Goal: Task Accomplishment & Management: Use online tool/utility

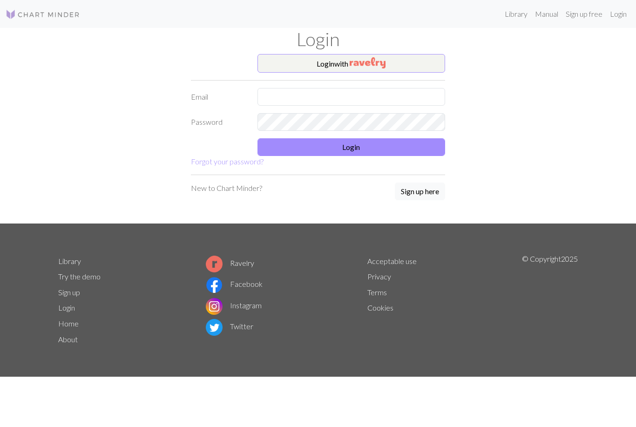
click at [424, 96] on input "text" at bounding box center [351, 97] width 188 height 18
type input "[EMAIL_ADDRESS][DOMAIN_NAME]"
click at [383, 145] on button "Login" at bounding box center [351, 147] width 188 height 18
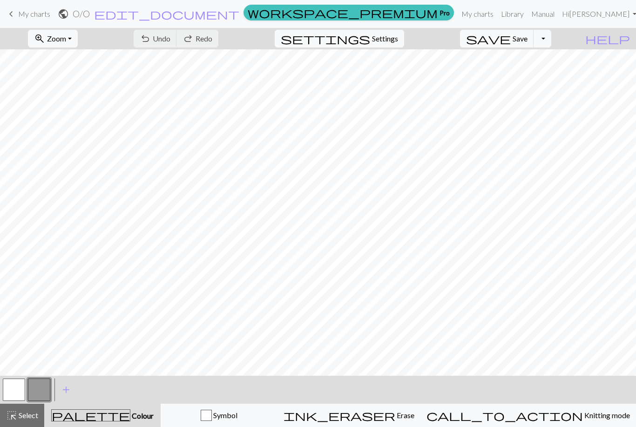
click at [527, 17] on link "Library" at bounding box center [512, 14] width 30 height 19
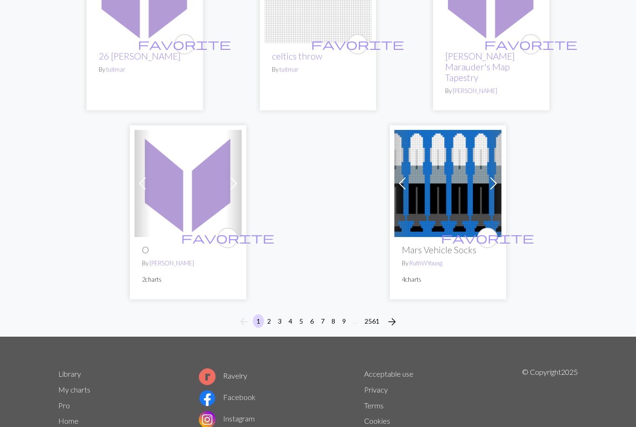
scroll to position [3113, 0]
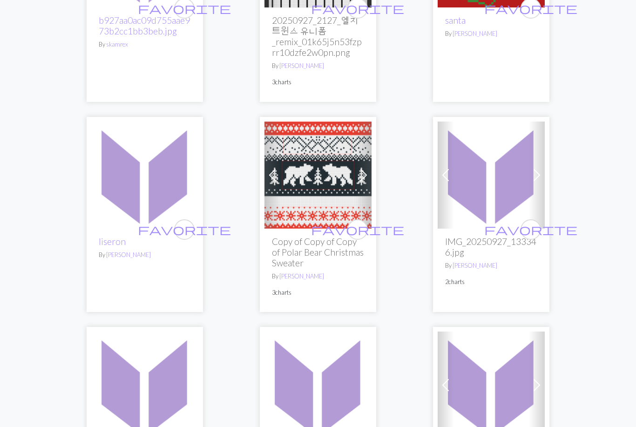
click at [345, 190] on img at bounding box center [317, 175] width 107 height 107
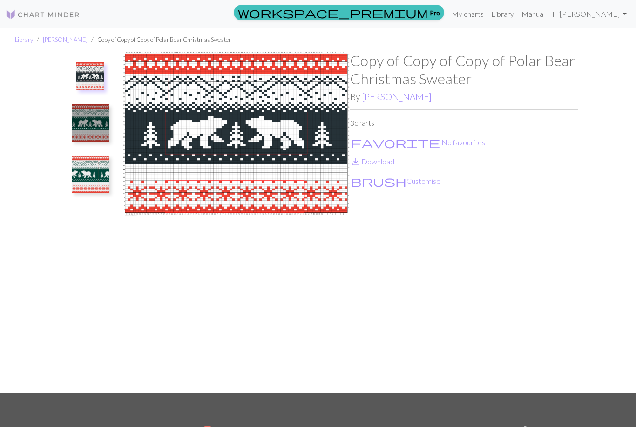
click at [81, 178] on img at bounding box center [90, 173] width 37 height 37
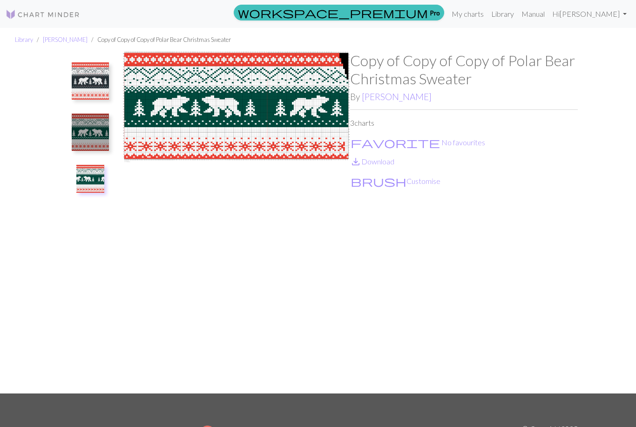
click at [82, 83] on img at bounding box center [90, 80] width 37 height 37
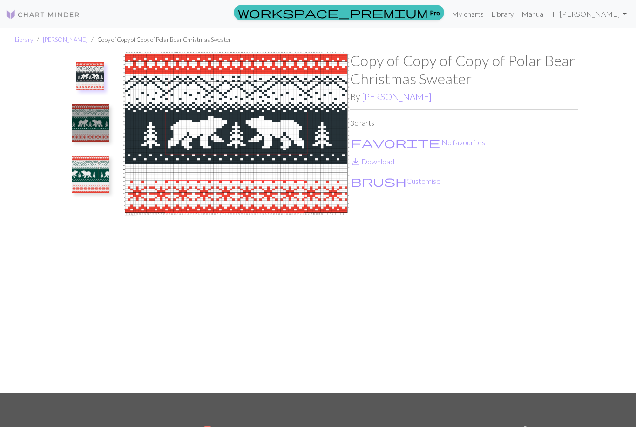
click at [80, 123] on img at bounding box center [90, 122] width 37 height 37
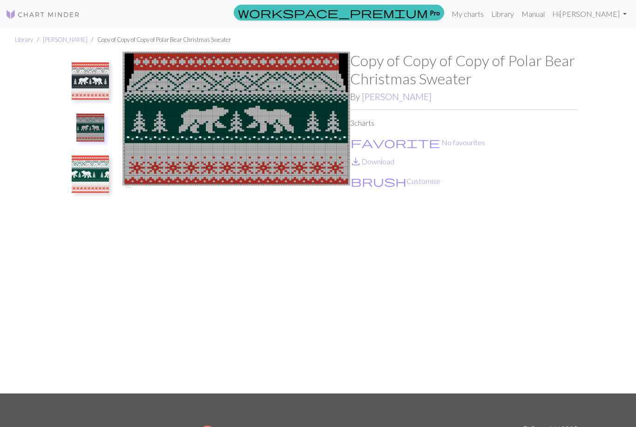
click at [81, 164] on img at bounding box center [90, 173] width 37 height 37
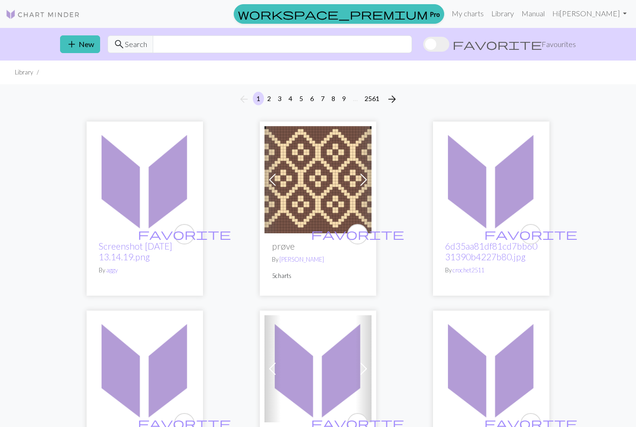
click at [601, 15] on link "Hi Shelby" at bounding box center [589, 13] width 82 height 19
click at [487, 9] on link "My charts" at bounding box center [468, 13] width 40 height 19
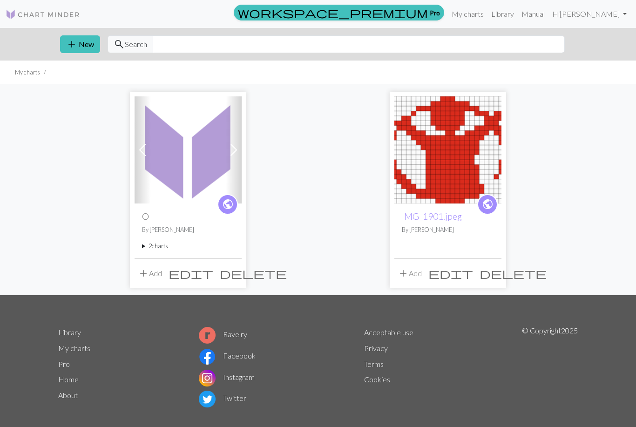
click at [235, 155] on span at bounding box center [233, 149] width 15 height 15
click at [183, 233] on p "By Shelby" at bounding box center [188, 229] width 92 height 9
click at [182, 185] on img at bounding box center [187, 149] width 107 height 107
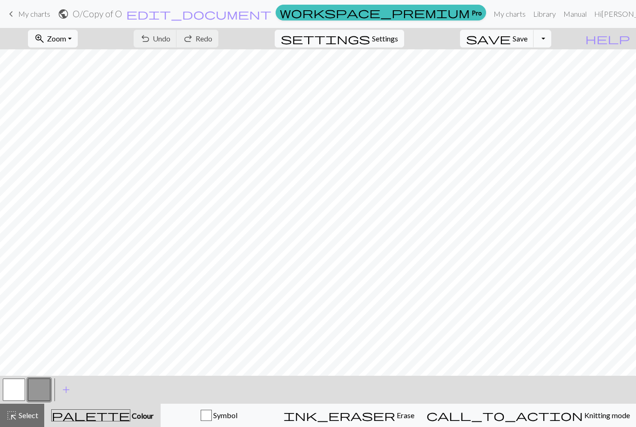
click at [36, 12] on span "My charts" at bounding box center [34, 13] width 32 height 9
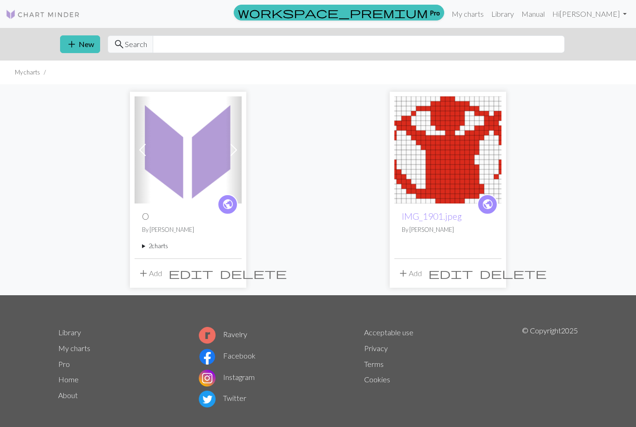
click at [213, 277] on span "edit" at bounding box center [190, 273] width 45 height 13
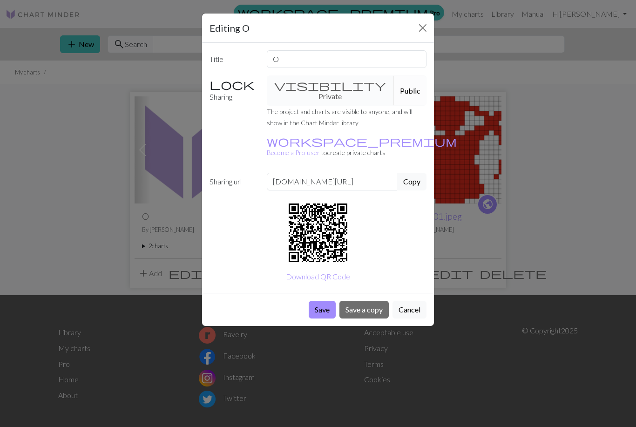
click at [309, 88] on div "visibility Private Public" at bounding box center [346, 90] width 171 height 30
click at [319, 301] on button "Save" at bounding box center [322, 310] width 27 height 18
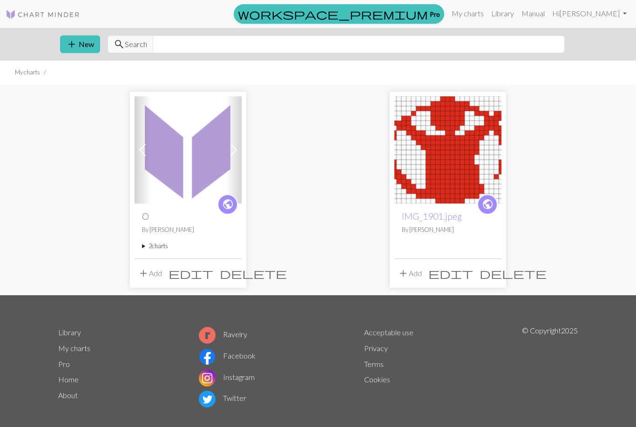
click at [180, 167] on img at bounding box center [187, 149] width 107 height 107
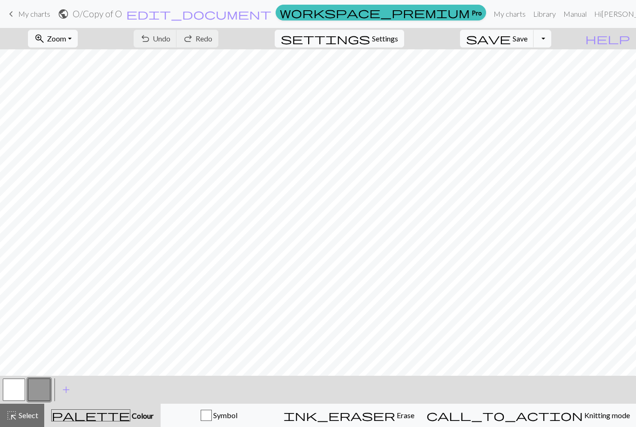
click at [78, 36] on button "zoom_in Zoom Zoom" at bounding box center [53, 39] width 50 height 18
click at [84, 61] on button "Fit all" at bounding box center [65, 59] width 74 height 15
click at [22, 384] on button "button" at bounding box center [14, 389] width 22 height 22
click at [43, 393] on button "button" at bounding box center [39, 389] width 22 height 22
click at [22, 387] on button "button" at bounding box center [14, 389] width 22 height 22
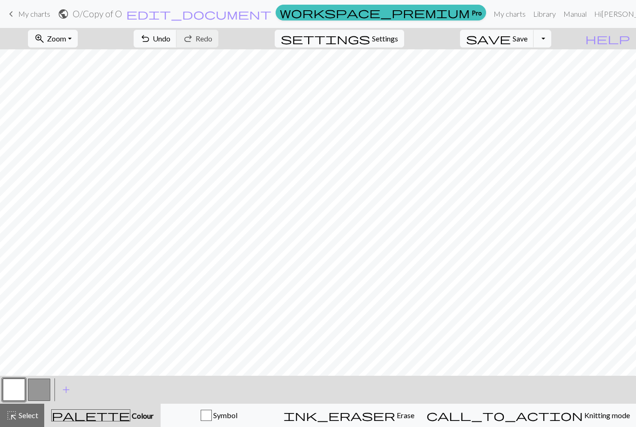
click at [46, 388] on button "button" at bounding box center [39, 389] width 22 height 22
click at [527, 42] on span "Save" at bounding box center [519, 38] width 15 height 9
click at [551, 41] on button "Toggle Dropdown" at bounding box center [542, 39] width 18 height 18
click at [36, 15] on span "My charts" at bounding box center [34, 13] width 32 height 9
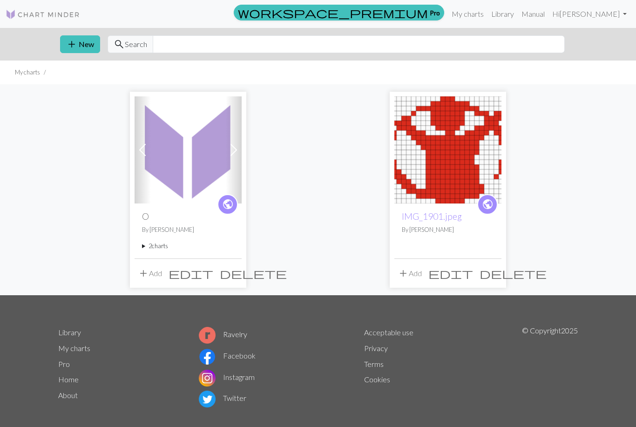
click at [200, 175] on img at bounding box center [187, 149] width 107 height 107
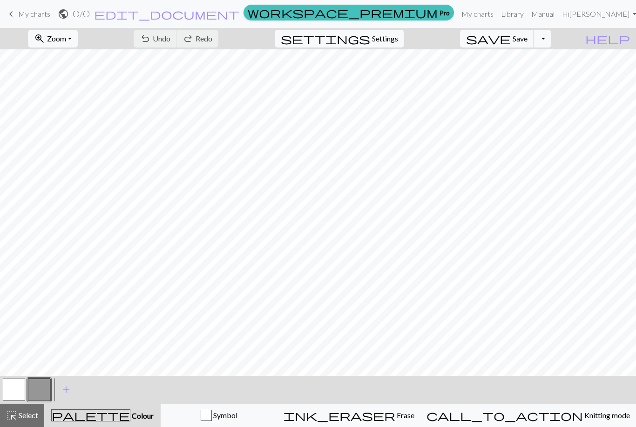
click at [34, 14] on span "My charts" at bounding box center [34, 13] width 32 height 9
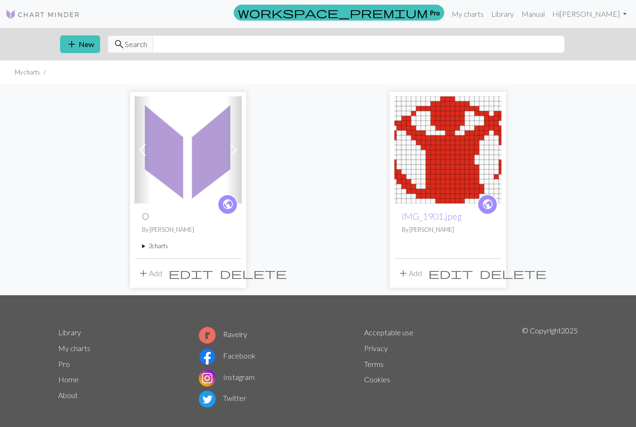
click at [85, 41] on button "add New" at bounding box center [80, 44] width 40 height 18
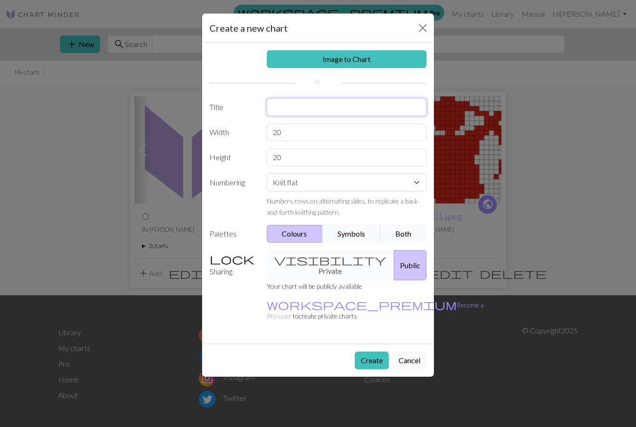
click at [304, 107] on input "text" at bounding box center [347, 107] width 160 height 18
type input "S"
click at [292, 154] on input "20" at bounding box center [347, 157] width 160 height 18
type input "25"
click at [296, 175] on select "Knit flat Knit in the round Lace knitting Cross stitch" at bounding box center [347, 183] width 160 height 18
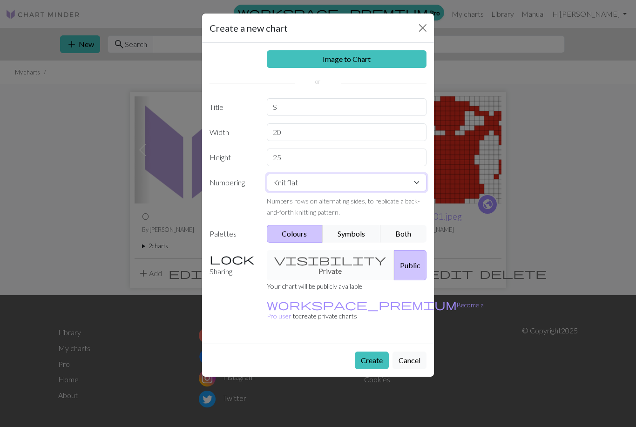
scroll to position [13, 0]
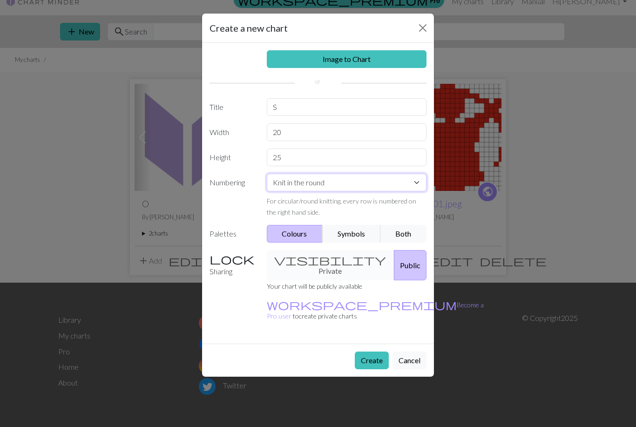
click at [355, 181] on select "Knit flat Knit in the round Lace knitting Cross stitch" at bounding box center [347, 183] width 160 height 18
click at [398, 182] on select "Knit flat Knit in the round Lace knitting Cross stitch" at bounding box center [347, 183] width 160 height 18
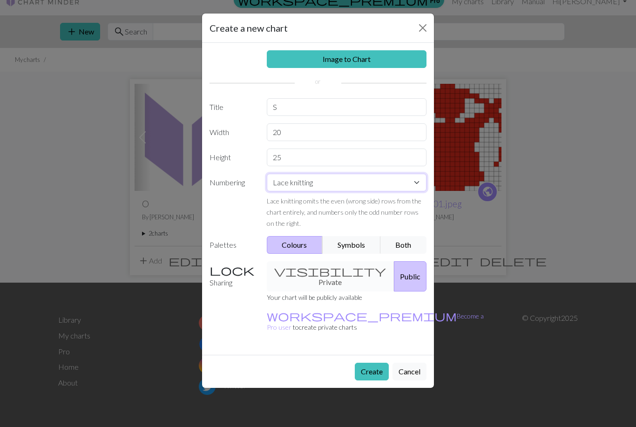
click at [393, 184] on select "Knit flat Knit in the round Lace knitting Cross stitch" at bounding box center [347, 183] width 160 height 18
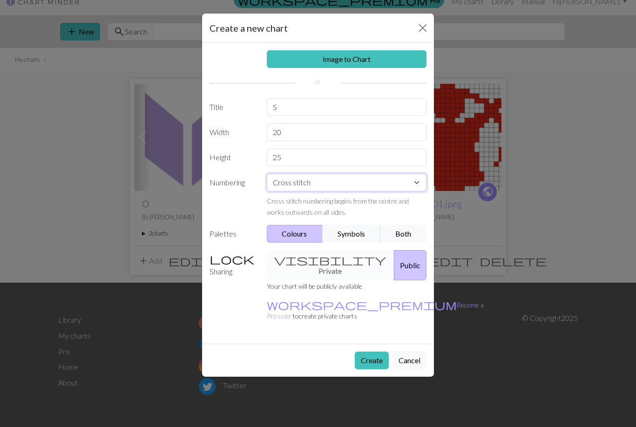
click at [380, 188] on select "Knit flat Knit in the round Lace knitting Cross stitch" at bounding box center [347, 183] width 160 height 18
select select "flat"
click at [372, 351] on button "Create" at bounding box center [372, 360] width 34 height 18
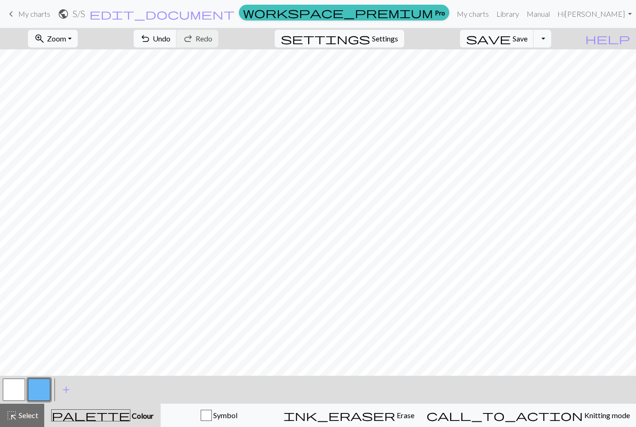
click at [15, 396] on button "button" at bounding box center [14, 389] width 22 height 22
click at [48, 389] on button "button" at bounding box center [39, 389] width 22 height 22
click at [18, 388] on button "button" at bounding box center [14, 389] width 22 height 22
click at [43, 396] on button "button" at bounding box center [39, 389] width 22 height 22
click at [21, 382] on button "button" at bounding box center [14, 389] width 22 height 22
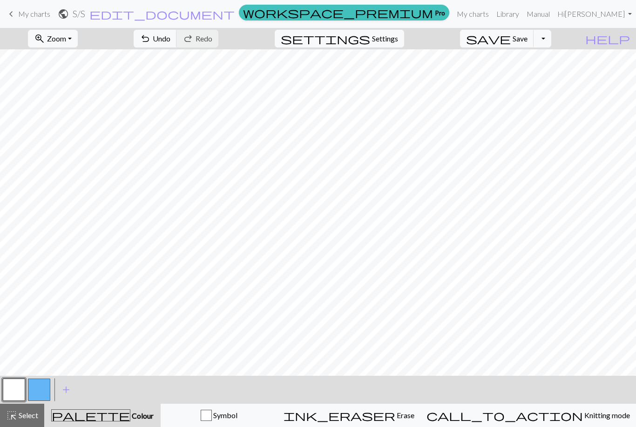
click at [40, 385] on button "button" at bounding box center [39, 389] width 22 height 22
click at [20, 396] on button "button" at bounding box center [14, 389] width 22 height 22
click at [42, 392] on button "button" at bounding box center [39, 389] width 22 height 22
click at [528, 33] on button "save Save Save" at bounding box center [497, 39] width 74 height 18
click at [36, 18] on div "Chart saved" at bounding box center [318, 18] width 636 height 37
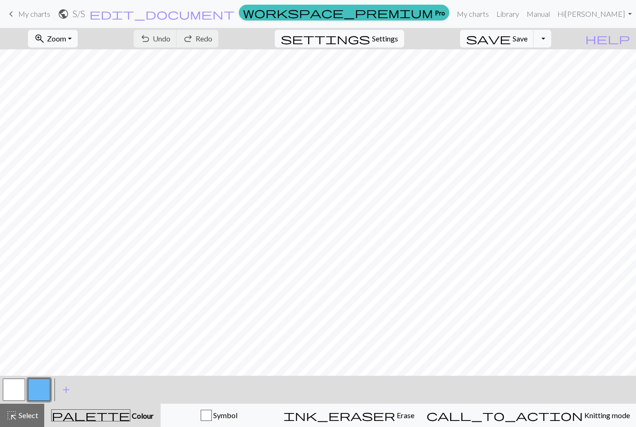
click at [19, 10] on span "My charts" at bounding box center [34, 13] width 32 height 9
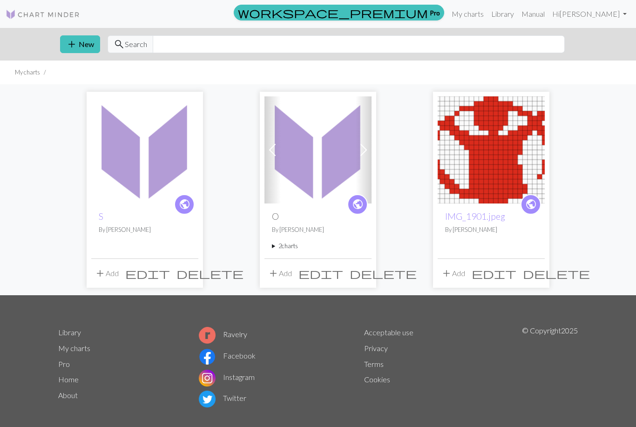
click at [108, 148] on img at bounding box center [144, 149] width 107 height 107
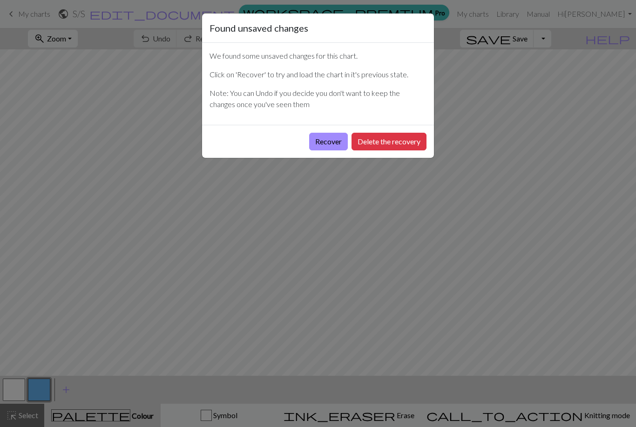
click at [329, 141] on button "Recover" at bounding box center [328, 142] width 39 height 18
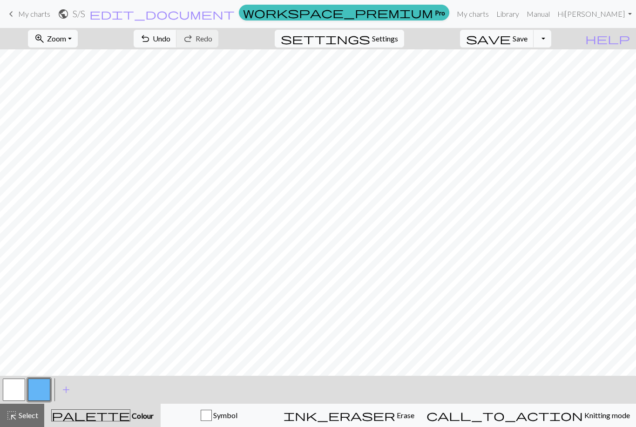
click at [527, 42] on span "Save" at bounding box center [519, 38] width 15 height 9
click at [23, 13] on div "Chart saved" at bounding box center [318, 18] width 636 height 37
click at [46, 17] on span "My charts" at bounding box center [34, 13] width 32 height 9
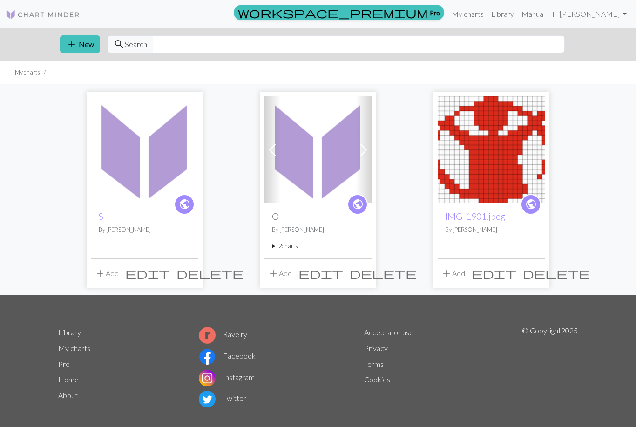
click at [80, 42] on button "add New" at bounding box center [80, 44] width 40 height 18
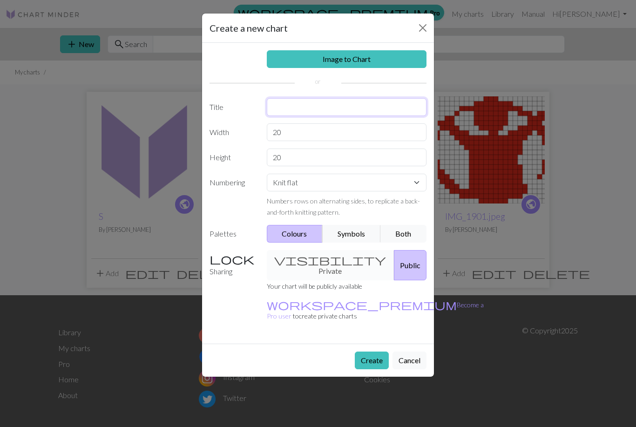
click at [317, 101] on input "text" at bounding box center [347, 107] width 160 height 18
type input "I"
click at [329, 127] on input "20" at bounding box center [347, 132] width 160 height 18
click at [359, 161] on input "20" at bounding box center [347, 157] width 160 height 18
type input "25"
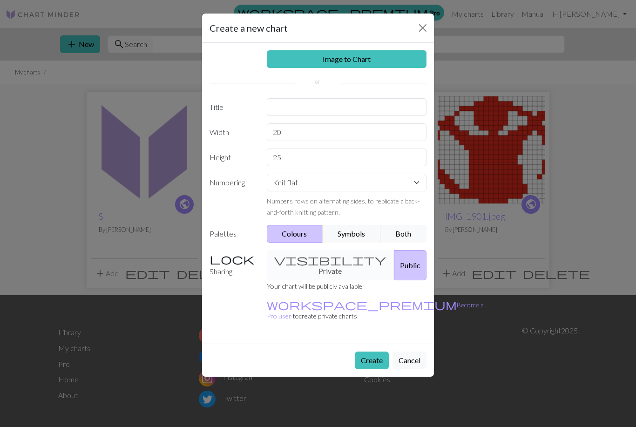
click at [377, 351] on button "Create" at bounding box center [372, 360] width 34 height 18
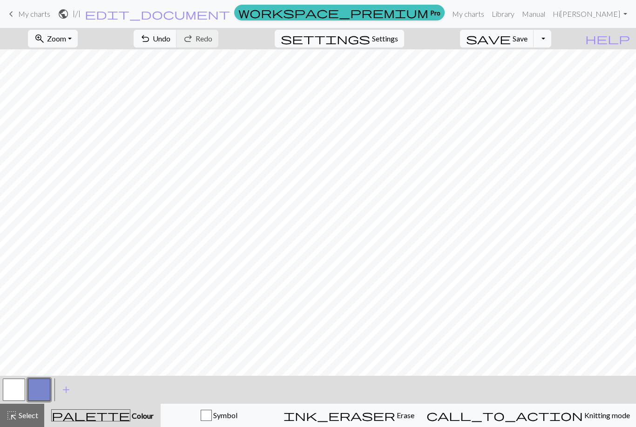
click at [21, 386] on button "button" at bounding box center [14, 389] width 22 height 22
click at [526, 36] on button "save Save Save" at bounding box center [497, 39] width 74 height 18
click at [38, 15] on div "Chart saved" at bounding box center [318, 18] width 636 height 37
click at [36, 17] on span "My charts" at bounding box center [34, 13] width 32 height 9
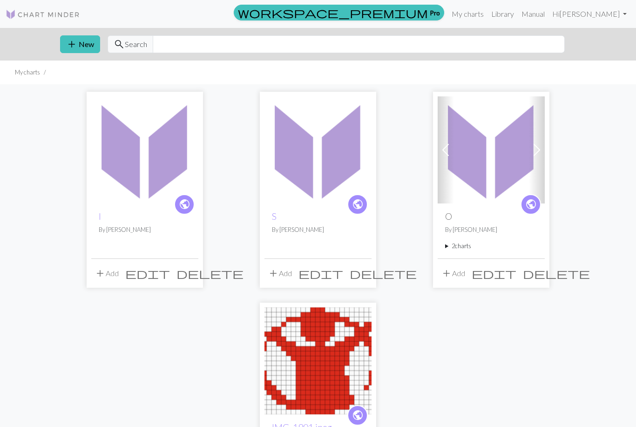
click at [320, 162] on img at bounding box center [317, 149] width 107 height 107
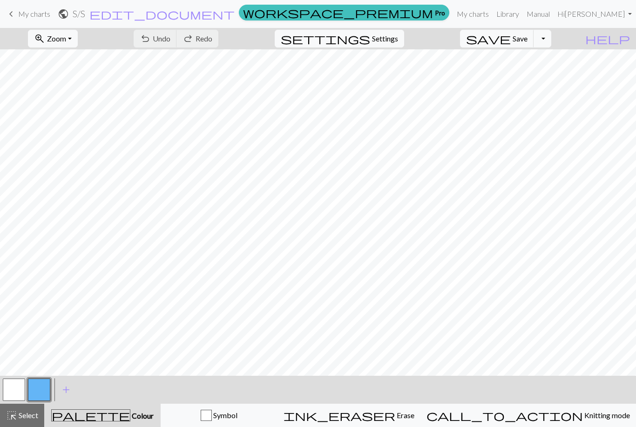
click at [20, 389] on button "button" at bounding box center [14, 389] width 22 height 22
click at [23, 391] on button "button" at bounding box center [14, 389] width 22 height 22
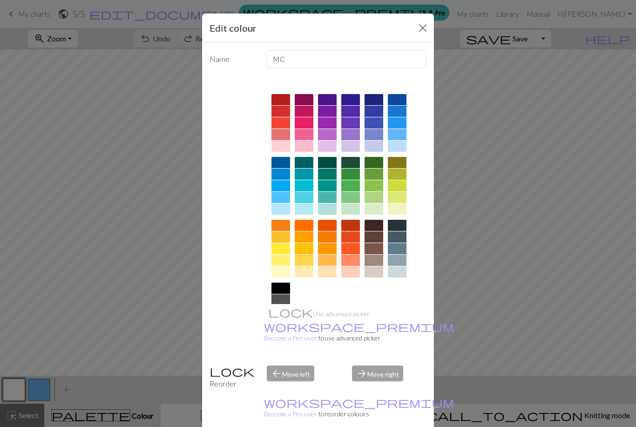
click at [132, 250] on div "Edit colour Name MC Use advanced picker workspace_premium Become a Pro user to …" at bounding box center [318, 213] width 636 height 427
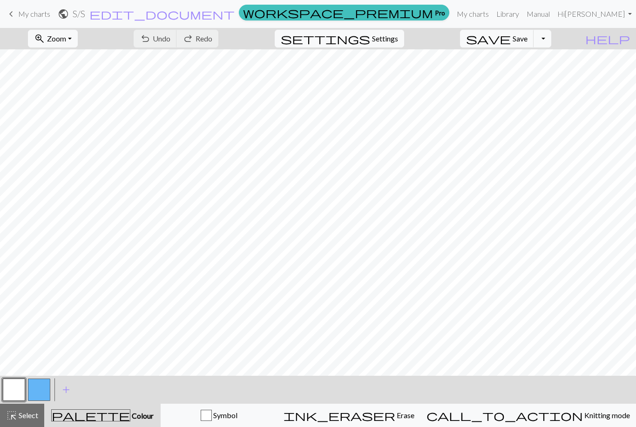
click at [39, 394] on button "button" at bounding box center [39, 389] width 22 height 22
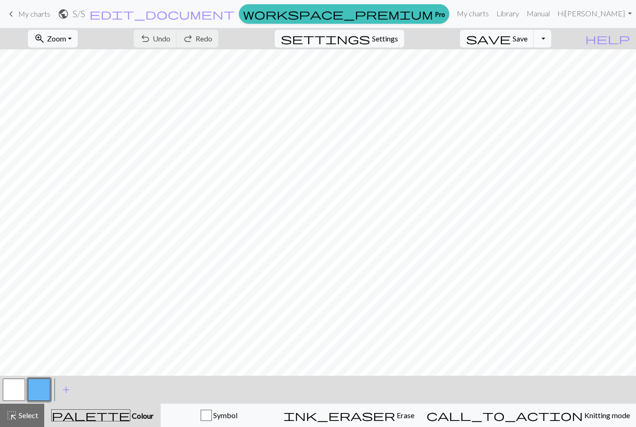
click at [19, 393] on button "button" at bounding box center [14, 389] width 22 height 22
click at [41, 397] on button "button" at bounding box center [39, 389] width 22 height 22
click at [23, 388] on button "button" at bounding box center [14, 389] width 22 height 22
click at [149, 418] on div "palette Colour Colour" at bounding box center [102, 415] width 105 height 12
click at [271, 414] on div "Symbol" at bounding box center [219, 415] width 105 height 11
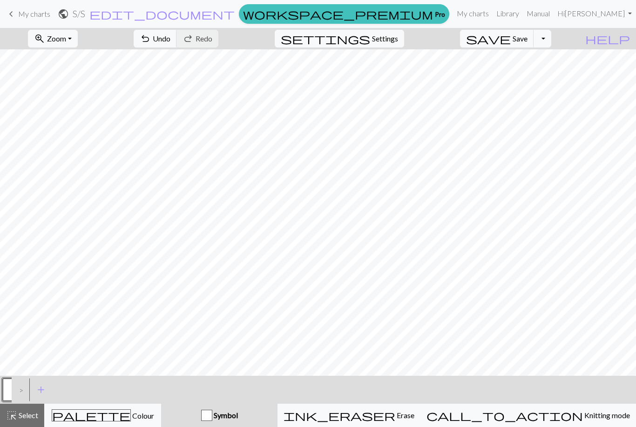
click at [134, 414] on span "Colour" at bounding box center [142, 415] width 23 height 9
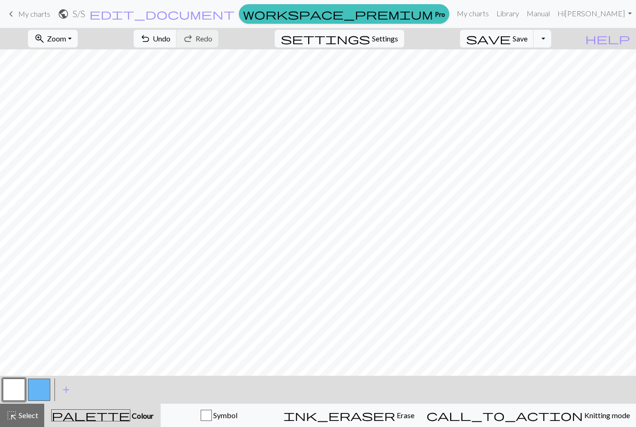
click at [15, 386] on button "button" at bounding box center [14, 389] width 22 height 22
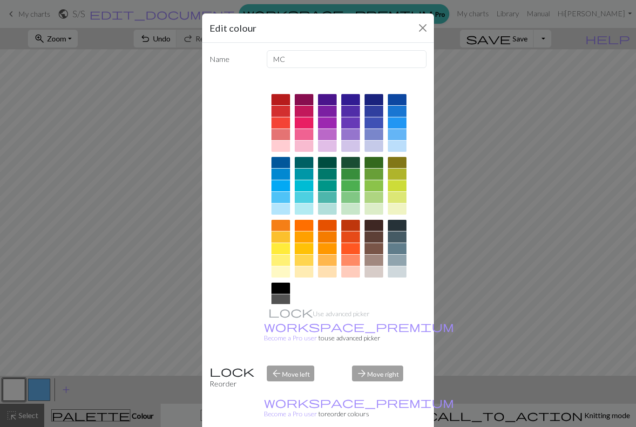
click at [143, 281] on div "Edit colour Name MC Use advanced picker workspace_premium Become a Pro user to …" at bounding box center [318, 213] width 636 height 427
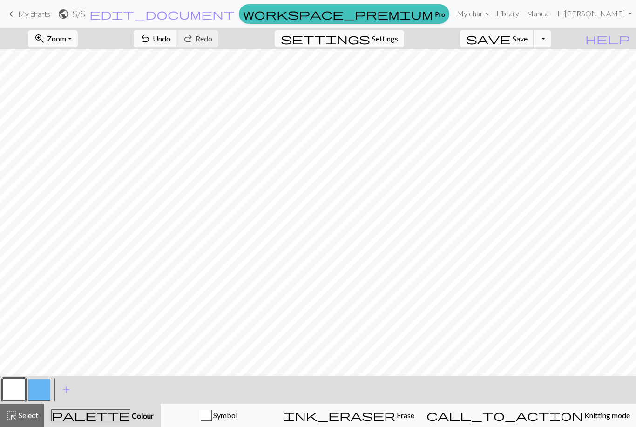
click at [511, 41] on span "save" at bounding box center [488, 38] width 45 height 13
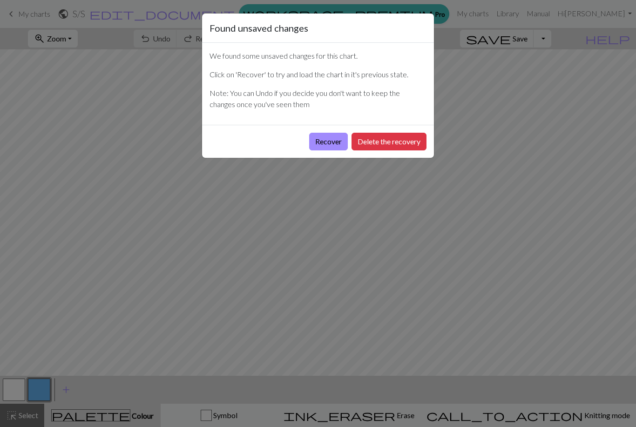
click at [333, 141] on button "Recover" at bounding box center [328, 142] width 39 height 18
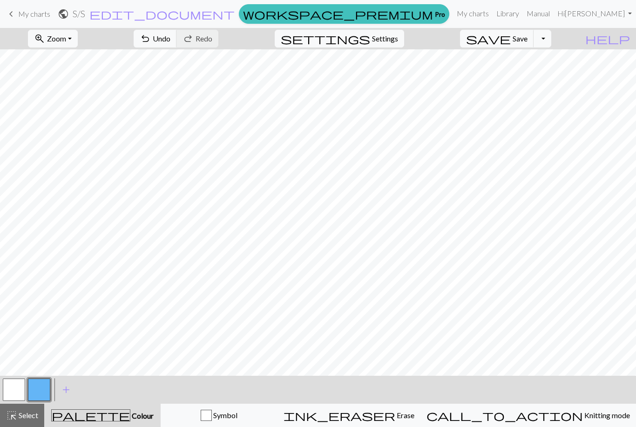
click at [37, 392] on button "button" at bounding box center [39, 389] width 22 height 22
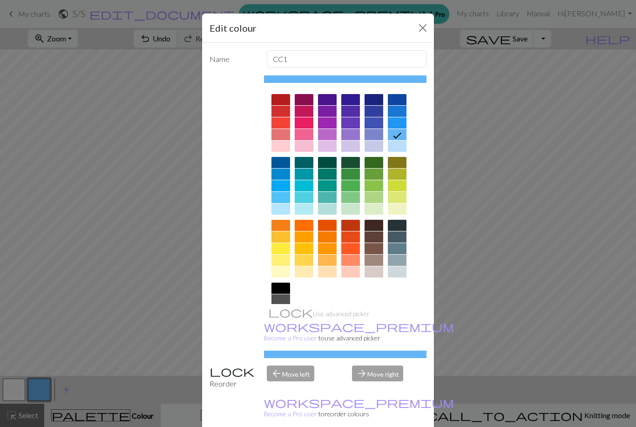
click at [141, 214] on div "Edit colour Name CC1 Use advanced picker workspace_premium Become a Pro user to…" at bounding box center [318, 213] width 636 height 427
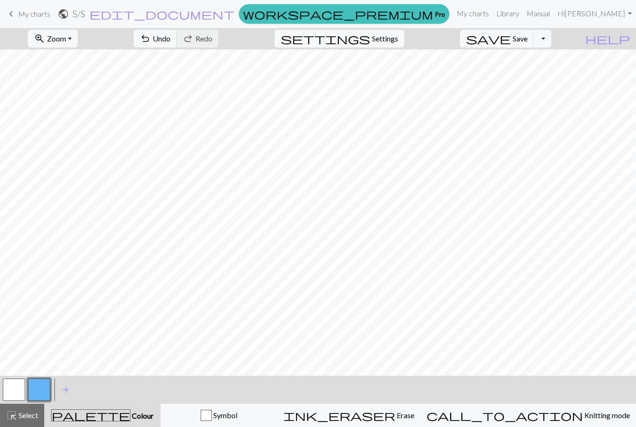
click at [19, 389] on button "button" at bounding box center [14, 389] width 22 height 22
click at [40, 390] on button "button" at bounding box center [39, 389] width 22 height 22
click at [18, 388] on button "button" at bounding box center [14, 389] width 22 height 22
click at [45, 387] on button "button" at bounding box center [39, 389] width 22 height 22
click at [527, 39] on span "Save" at bounding box center [519, 38] width 15 height 9
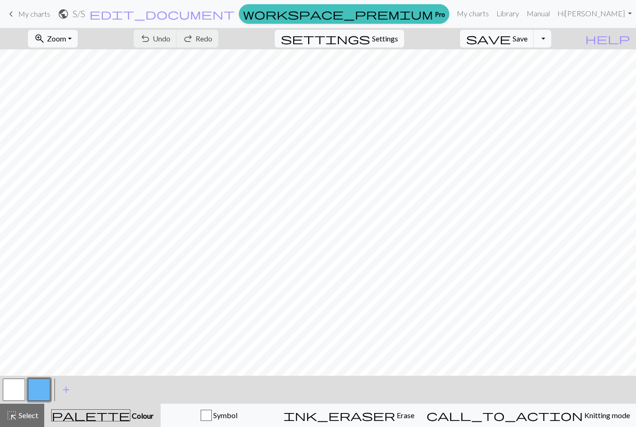
click at [35, 20] on link "keyboard_arrow_left My charts" at bounding box center [28, 14] width 45 height 16
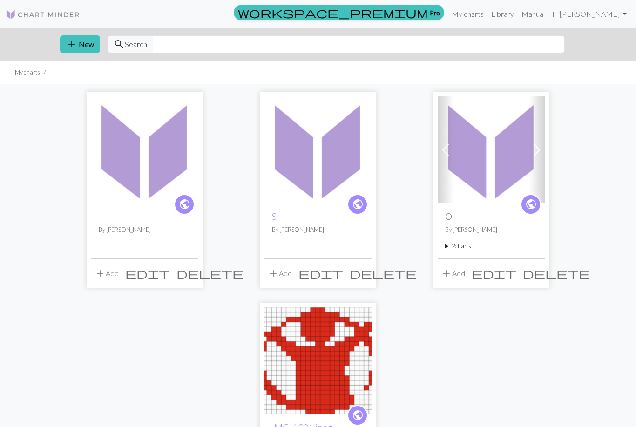
click at [73, 47] on span "add" at bounding box center [71, 44] width 11 height 13
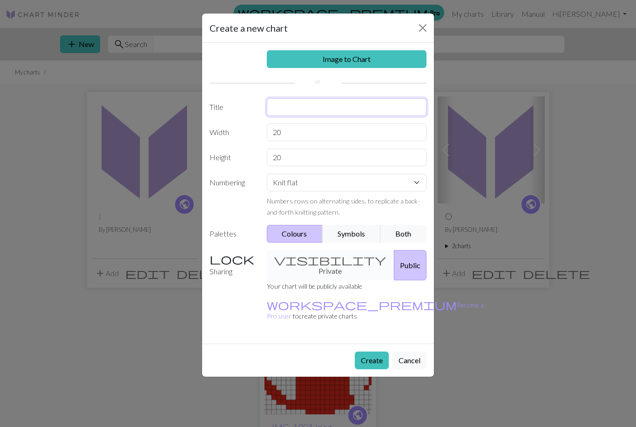
click at [283, 108] on input "text" at bounding box center [347, 107] width 160 height 18
type input "E"
click at [302, 156] on input "20" at bounding box center [347, 157] width 160 height 18
type input "25"
click at [374, 351] on button "Create" at bounding box center [372, 360] width 34 height 18
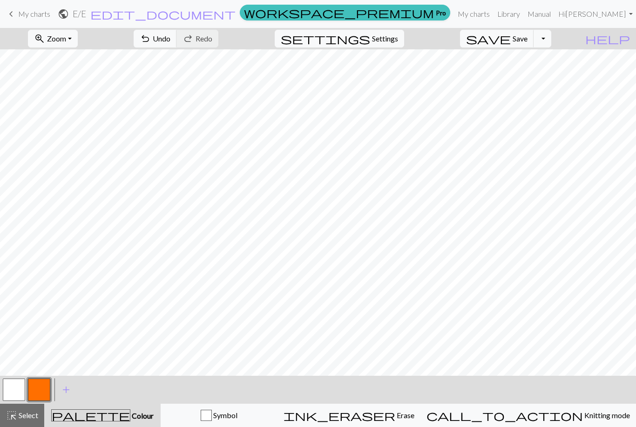
click at [21, 390] on button "button" at bounding box center [14, 389] width 22 height 22
click at [46, 392] on button "button" at bounding box center [39, 389] width 22 height 22
click at [18, 389] on button "button" at bounding box center [14, 389] width 22 height 22
click at [44, 390] on button "button" at bounding box center [39, 389] width 22 height 22
click at [25, 391] on button "button" at bounding box center [14, 389] width 22 height 22
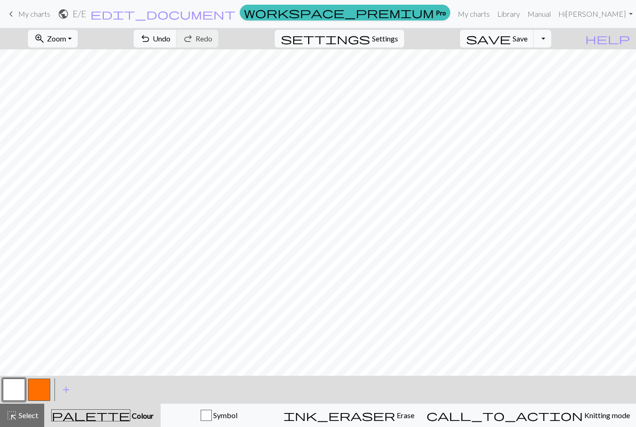
click at [44, 388] on button "button" at bounding box center [39, 389] width 22 height 22
click at [527, 37] on span "Save" at bounding box center [519, 38] width 15 height 9
click at [22, 13] on div "Chart saved" at bounding box center [318, 18] width 636 height 37
click at [21, 7] on link "keyboard_arrow_left My charts" at bounding box center [28, 14] width 45 height 16
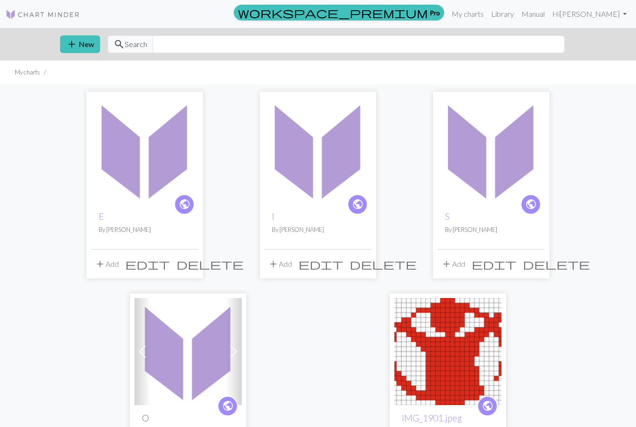
click at [79, 45] on button "add New" at bounding box center [80, 44] width 40 height 18
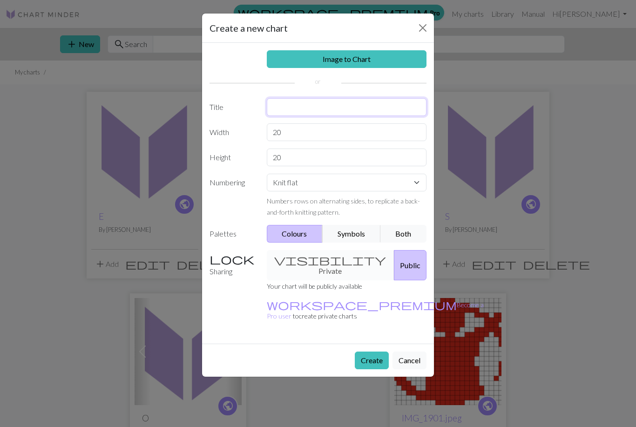
click at [321, 99] on input "text" at bounding box center [347, 107] width 160 height 18
type input "L"
click at [320, 157] on input "20" at bounding box center [347, 157] width 160 height 18
type input "25"
click at [373, 351] on button "Create" at bounding box center [372, 360] width 34 height 18
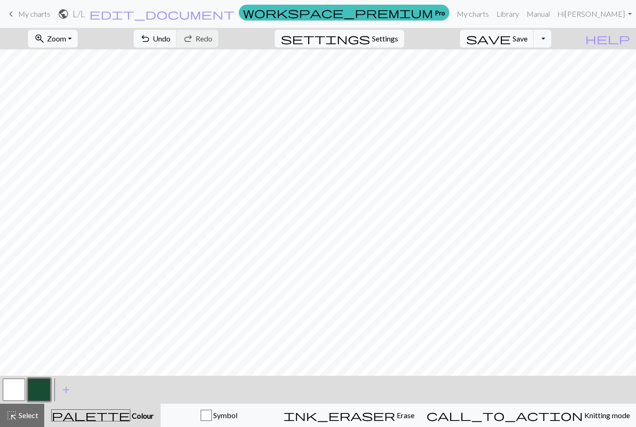
click at [527, 38] on span "Save" at bounding box center [519, 38] width 15 height 9
click at [20, 11] on div "Chart saved" at bounding box center [318, 18] width 636 height 37
click at [20, 16] on span "My charts" at bounding box center [34, 13] width 32 height 9
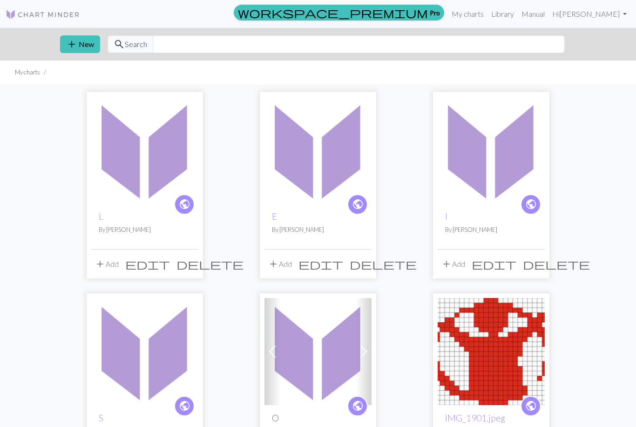
click at [434, 173] on div "public I By Shelby add Add edit delete" at bounding box center [491, 185] width 116 height 187
click at [460, 143] on img at bounding box center [490, 149] width 107 height 107
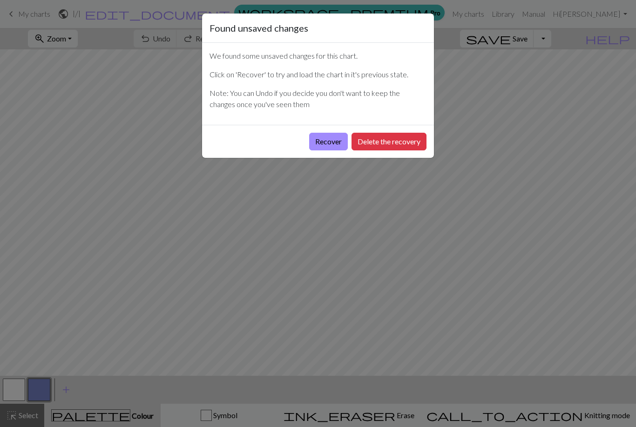
click at [336, 146] on button "Recover" at bounding box center [328, 142] width 39 height 18
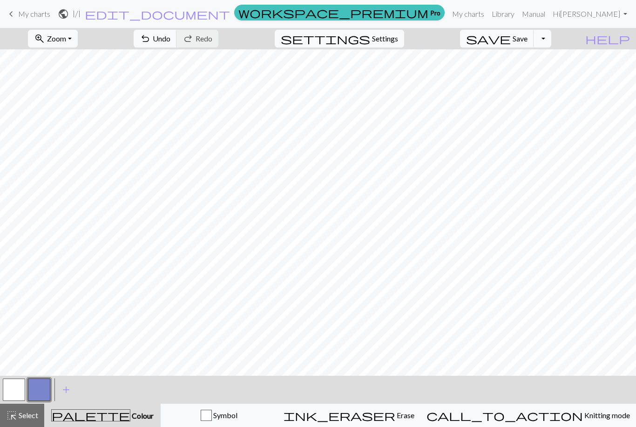
click at [527, 43] on span "Save" at bounding box center [519, 38] width 15 height 9
click at [28, 11] on div "Chart saved" at bounding box center [318, 18] width 636 height 37
click at [177, 33] on button "undo Undo Undo" at bounding box center [155, 39] width 43 height 18
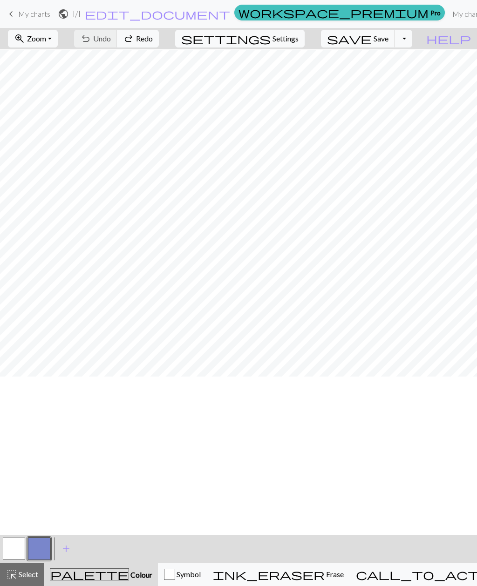
scroll to position [0, 0]
